Goal: Navigation & Orientation: Find specific page/section

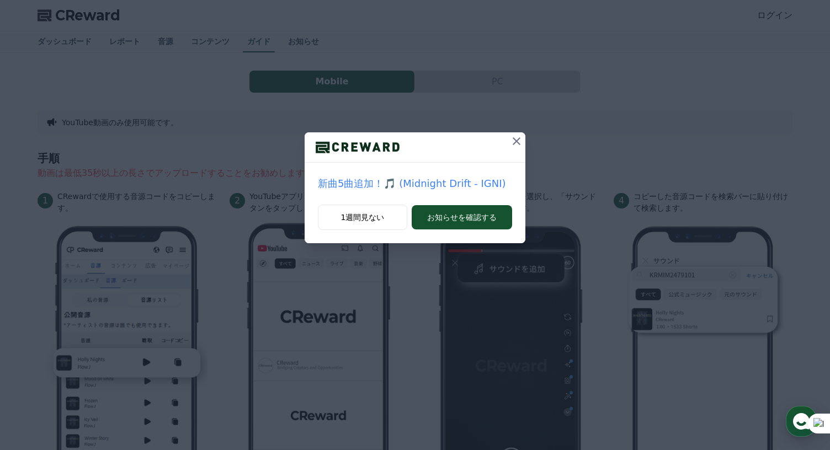
click at [519, 142] on icon at bounding box center [516, 141] width 13 height 13
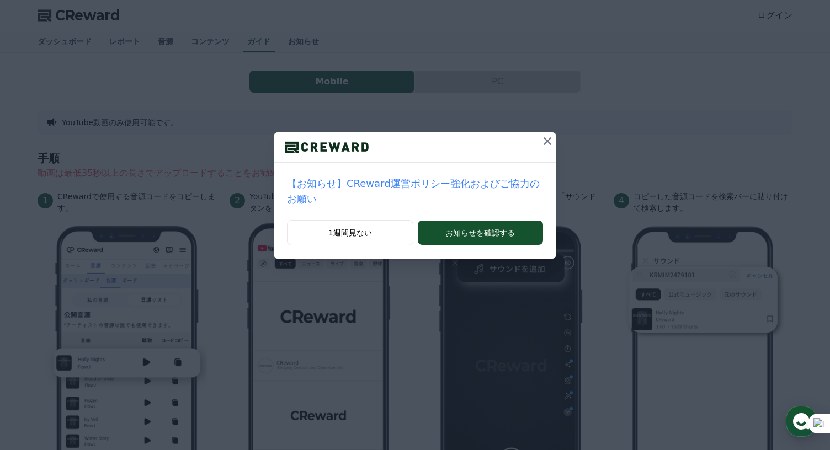
click at [541, 142] on icon at bounding box center [547, 141] width 13 height 13
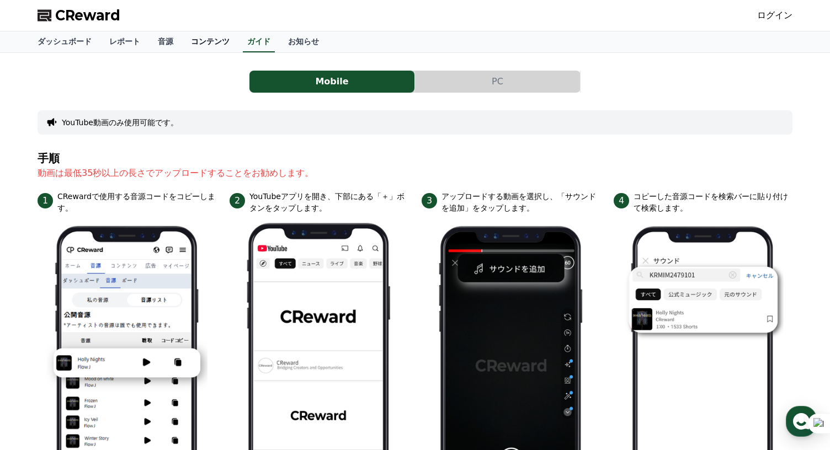
click at [190, 38] on link "コンテンツ" at bounding box center [210, 41] width 56 height 21
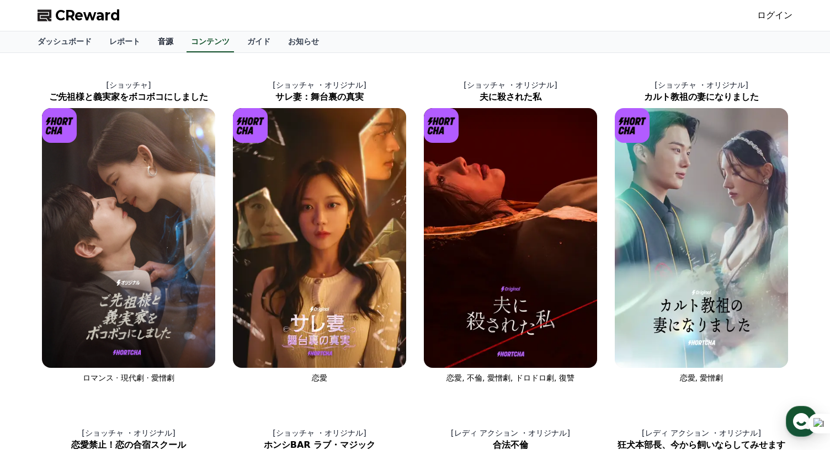
click at [149, 39] on link "音源" at bounding box center [165, 41] width 33 height 21
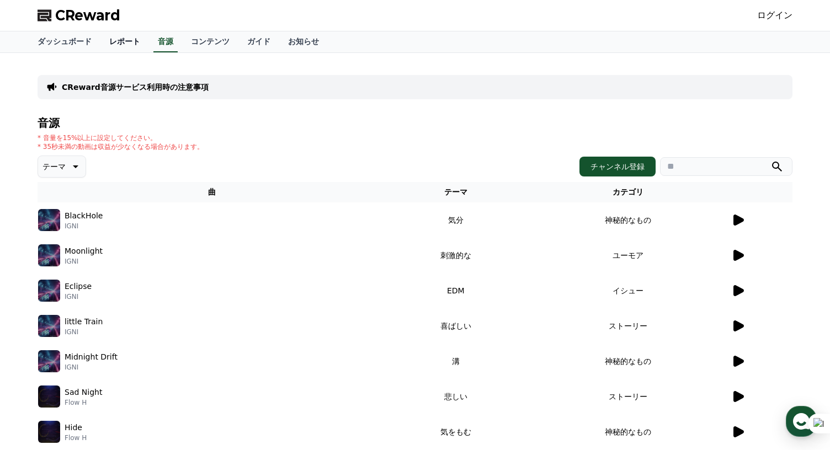
click at [102, 35] on link "レポート" at bounding box center [124, 41] width 49 height 21
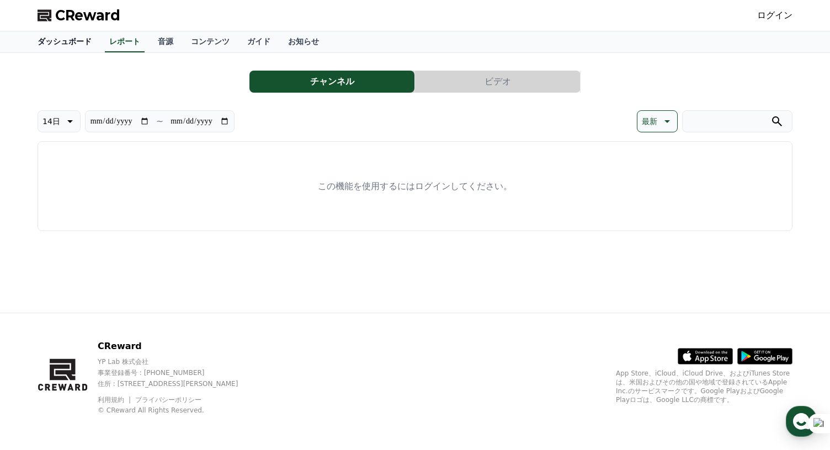
click at [63, 43] on link "ダッシュボード" at bounding box center [65, 41] width 72 height 21
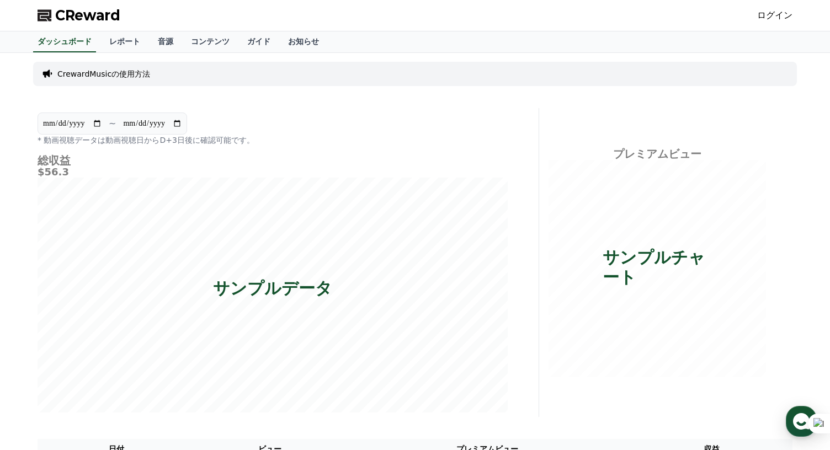
click at [72, 13] on span "CReward" at bounding box center [87, 16] width 65 height 18
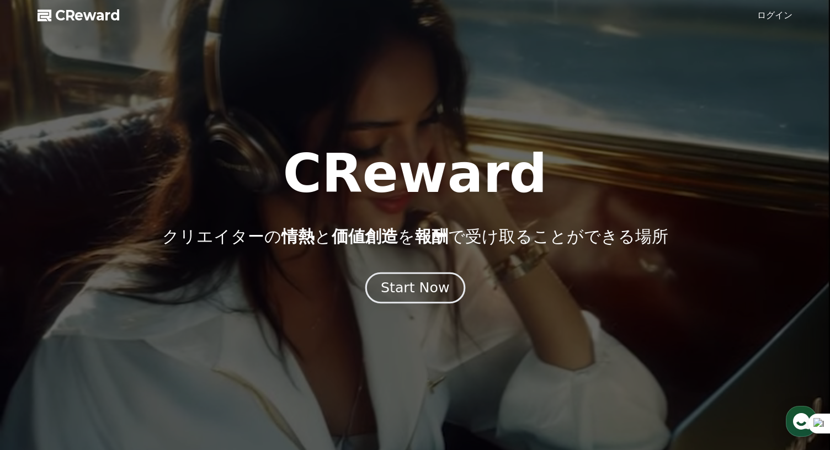
click at [416, 289] on div "Start Now" at bounding box center [415, 288] width 68 height 19
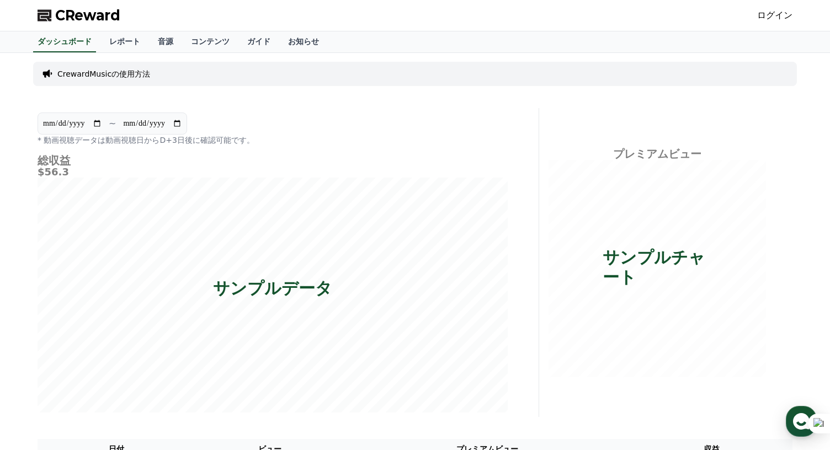
click at [781, 17] on link "ログイン" at bounding box center [774, 15] width 35 height 13
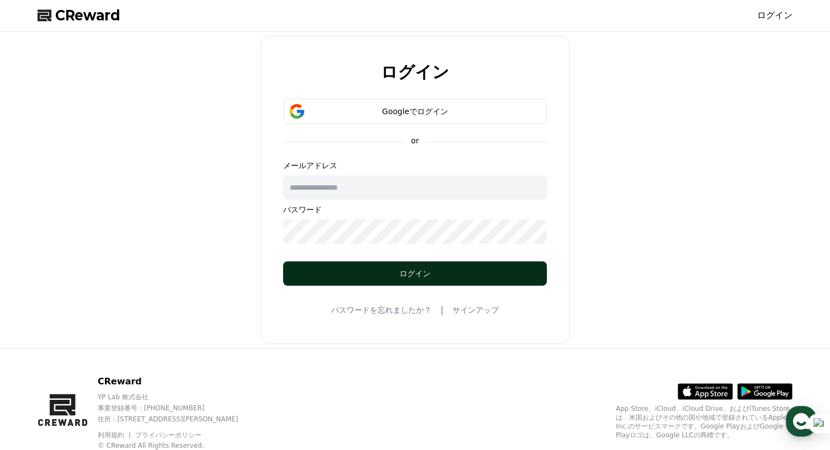
click at [411, 277] on div "ログイン" at bounding box center [415, 273] width 220 height 11
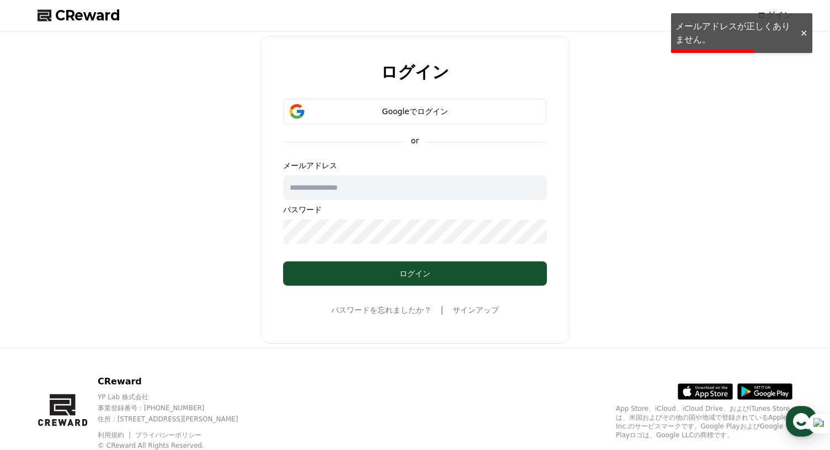
click at [804, 28] on div at bounding box center [803, 33] width 18 height 10
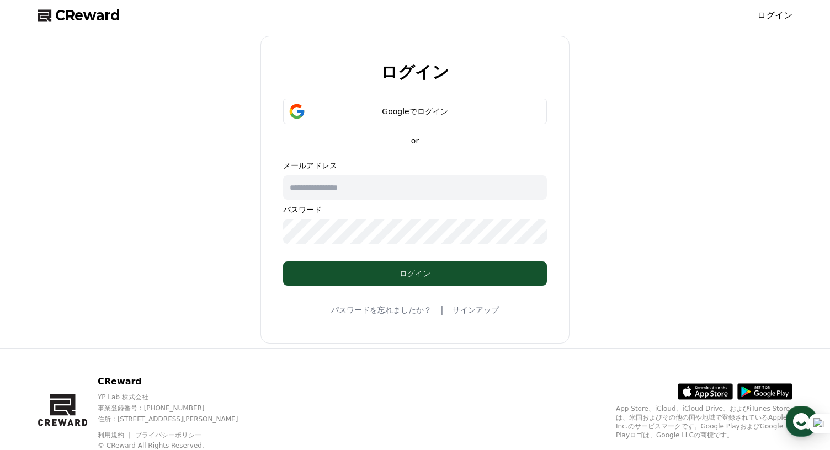
click at [343, 191] on input "text" at bounding box center [415, 187] width 264 height 24
click at [436, 110] on div "Googleでログイン" at bounding box center [415, 111] width 232 height 11
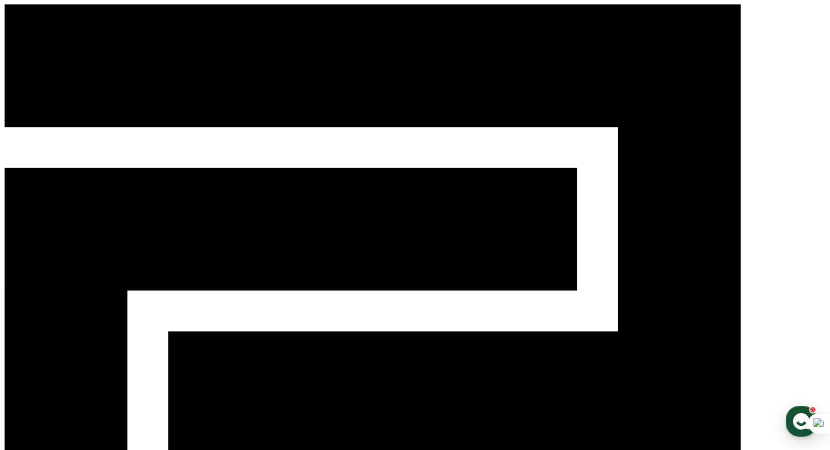
select select "**********"
